Goal: Information Seeking & Learning: Find contact information

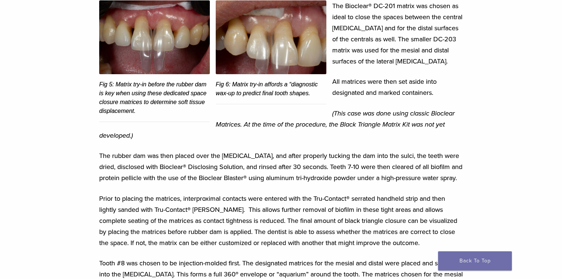
scroll to position [1165, 0]
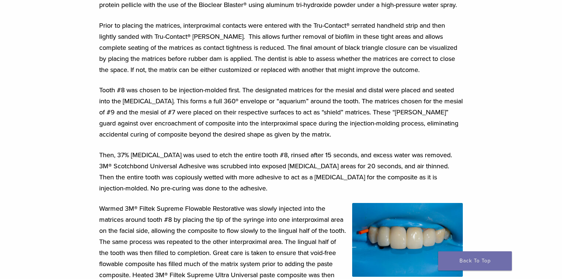
scroll to position [1357, 0]
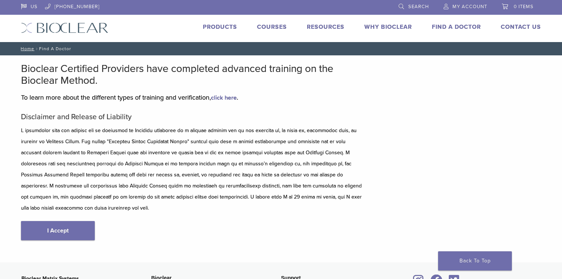
scroll to position [118, 0]
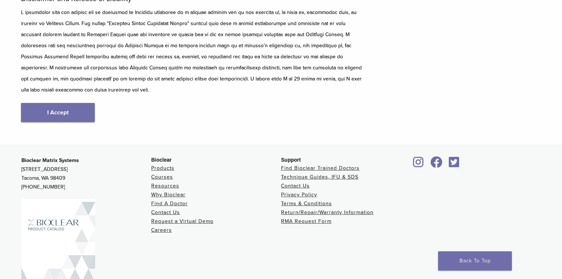
click at [66, 86] on div "Disclaimer and Release of Liability I Accept" at bounding box center [192, 65] width 343 height 143
click at [75, 103] on link "I Accept" at bounding box center [58, 112] width 74 height 19
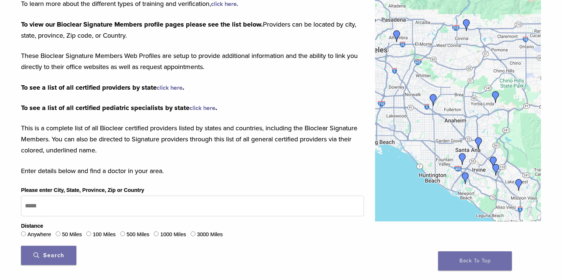
scroll to position [148, 0]
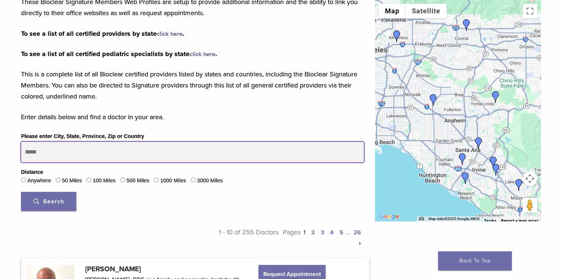
drag, startPoint x: 55, startPoint y: 149, endPoint x: 27, endPoint y: 150, distance: 27.3
click at [27, 150] on input "Please enter City, State, Province, Zip or Country" at bounding box center [192, 152] width 343 height 21
type input "*****"
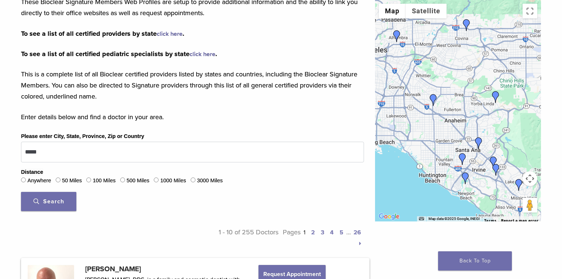
click at [53, 202] on span "Search" at bounding box center [49, 201] width 31 height 7
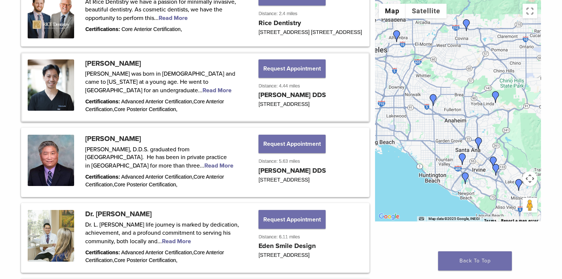
scroll to position [502, 0]
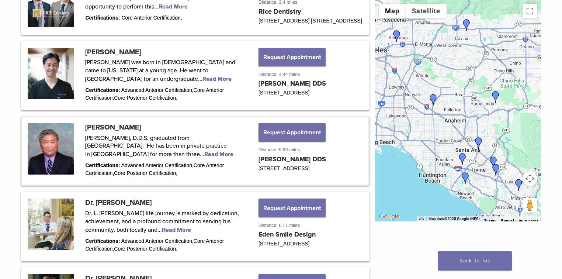
click at [175, 161] on link at bounding box center [195, 150] width 346 height 67
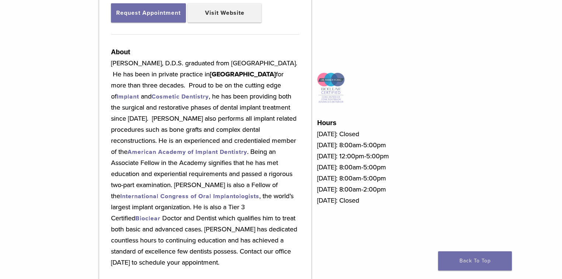
scroll to position [325, 0]
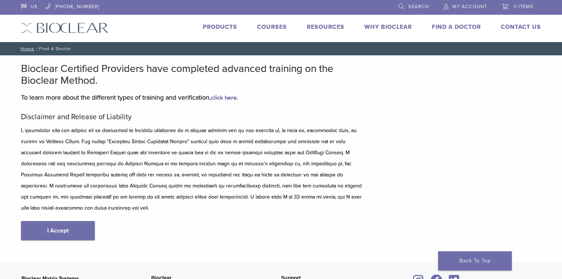
drag, startPoint x: 227, startPoint y: 162, endPoint x: 218, endPoint y: 157, distance: 10.1
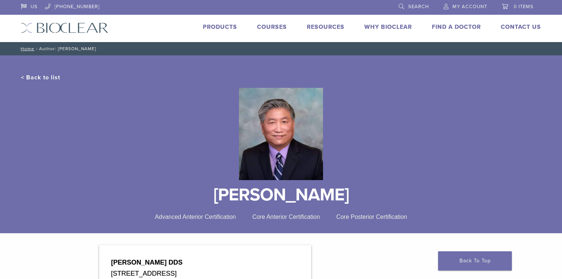
click at [38, 77] on link "< Back to list" at bounding box center [40, 77] width 39 height 7
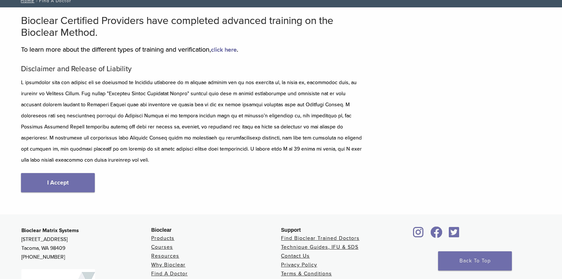
scroll to position [89, 0]
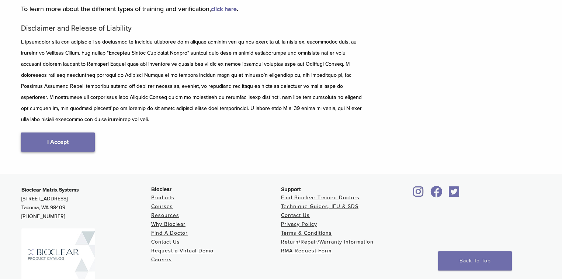
click at [70, 132] on link "I Accept" at bounding box center [58, 141] width 74 height 19
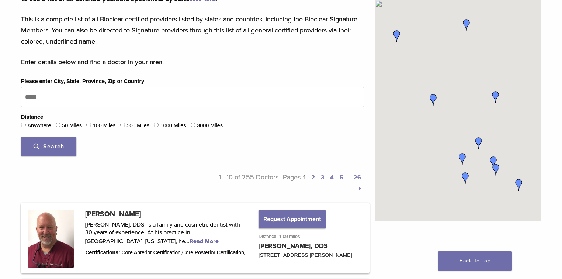
scroll to position [207, 0]
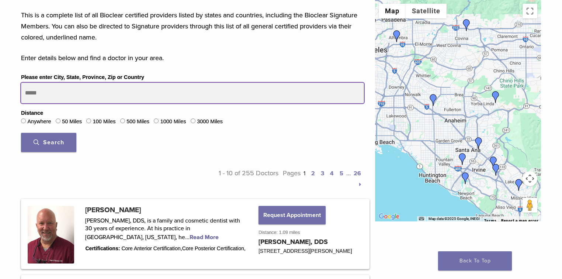
drag, startPoint x: 67, startPoint y: 92, endPoint x: 1, endPoint y: 89, distance: 65.4
type input "*****"
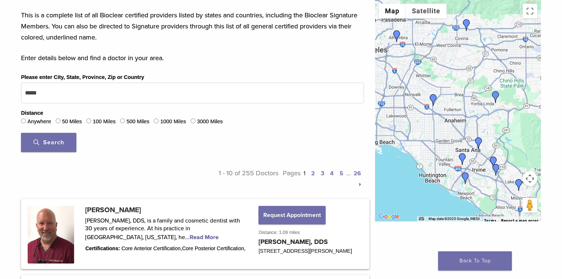
click at [53, 141] on span "Search" at bounding box center [49, 142] width 31 height 7
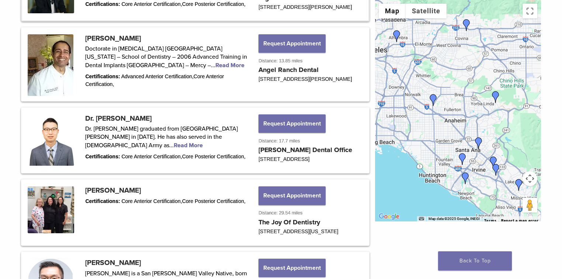
scroll to position [826, 0]
